Goal: Find specific page/section: Find specific page/section

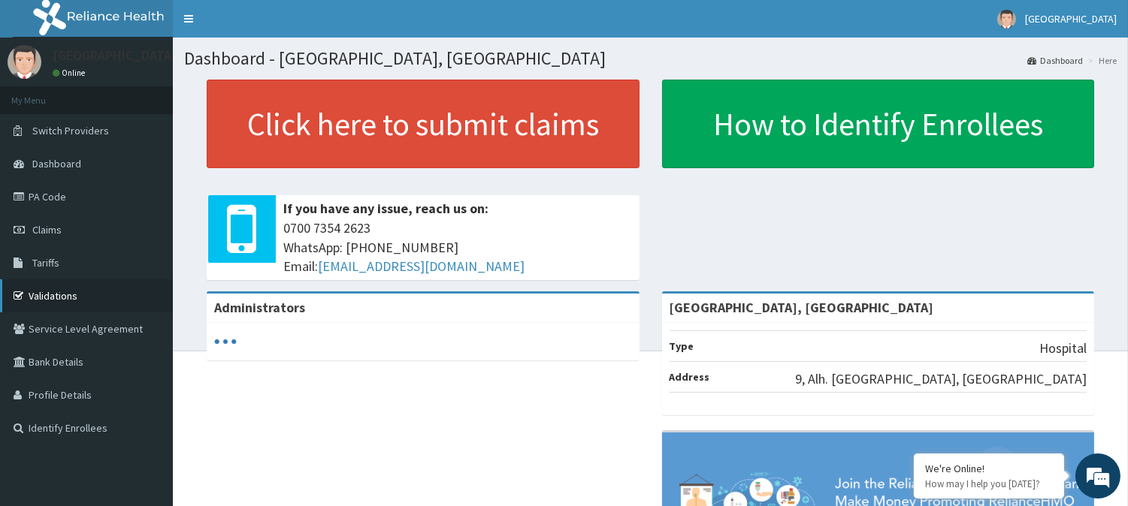
click at [50, 288] on link "Validations" at bounding box center [86, 295] width 173 height 33
click at [48, 294] on link "Validations" at bounding box center [86, 295] width 173 height 33
